Goal: Task Accomplishment & Management: Use online tool/utility

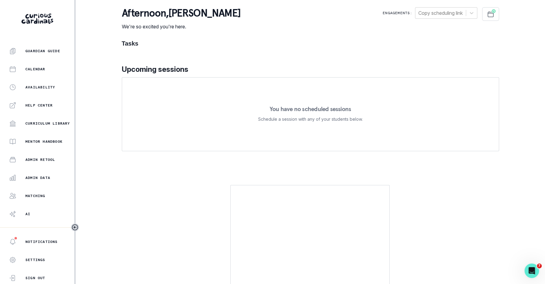
scroll to position [86, 0]
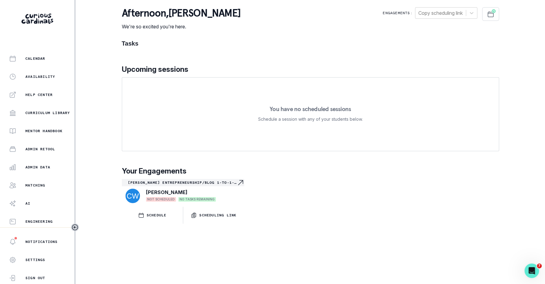
click at [55, 174] on div "Home Students Finance Browse Mentors Guardian Guide Calendar Availability Help …" at bounding box center [37, 137] width 74 height 179
click at [50, 170] on div "Admin Data" at bounding box center [41, 167] width 65 height 7
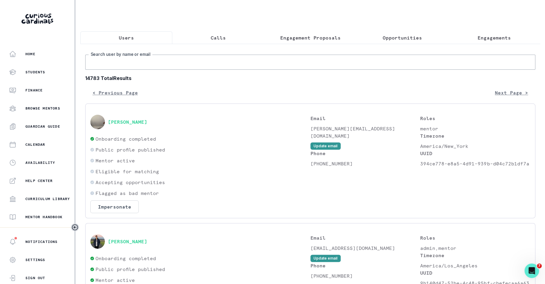
click at [165, 67] on input "Search user by name or email" at bounding box center [310, 62] width 450 height 15
paste input "[PERSON_NAME]"
type input "[PERSON_NAME]"
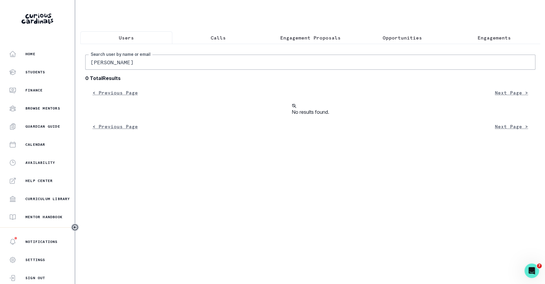
click at [124, 58] on input "[PERSON_NAME]" at bounding box center [310, 62] width 450 height 15
type input "[PERSON_NAME]"
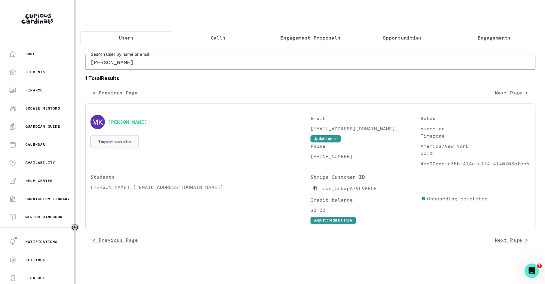
click at [114, 140] on button "Impersonate" at bounding box center [114, 141] width 48 height 13
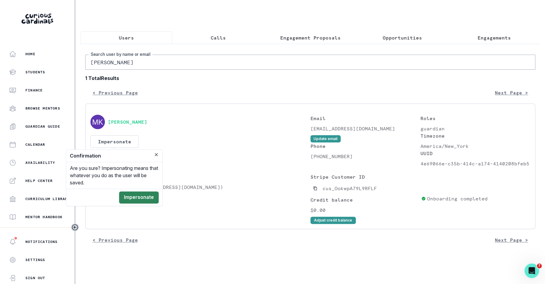
click at [139, 196] on button "Impersonate" at bounding box center [139, 198] width 40 height 12
